Goal: Navigation & Orientation: Find specific page/section

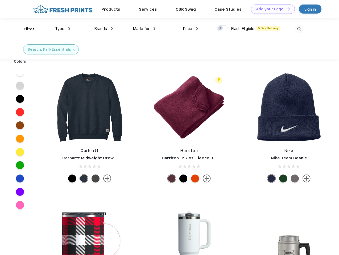
click at [271, 9] on link "Add your Logo Design Tool" at bounding box center [273, 9] width 44 height 9
click at [0, 0] on div "Design Tool" at bounding box center [0, 0] width 0 height 0
click at [285, 9] on link "Add your Logo Design Tool" at bounding box center [273, 9] width 44 height 9
click at [26, 29] on div "Filter" at bounding box center [29, 29] width 11 height 6
click at [63, 29] on span "Type" at bounding box center [59, 28] width 9 height 5
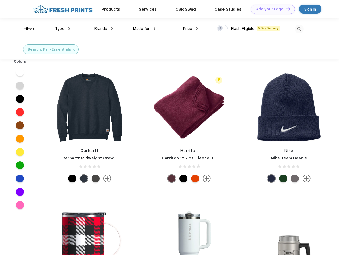
click at [103, 29] on span "Brands" at bounding box center [100, 28] width 13 height 5
click at [144, 29] on span "Made for" at bounding box center [141, 28] width 17 height 5
click at [190, 29] on span "Price" at bounding box center [187, 28] width 9 height 5
click at [222, 28] on div at bounding box center [222, 28] width 10 height 6
click at [220, 28] on input "checkbox" at bounding box center [218, 26] width 3 height 3
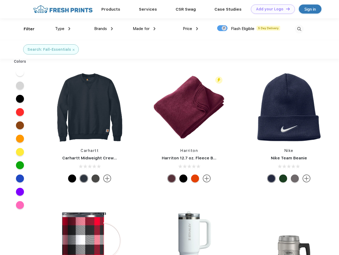
click at [299, 29] on img at bounding box center [299, 29] width 9 height 9
